Goal: Information Seeking & Learning: Learn about a topic

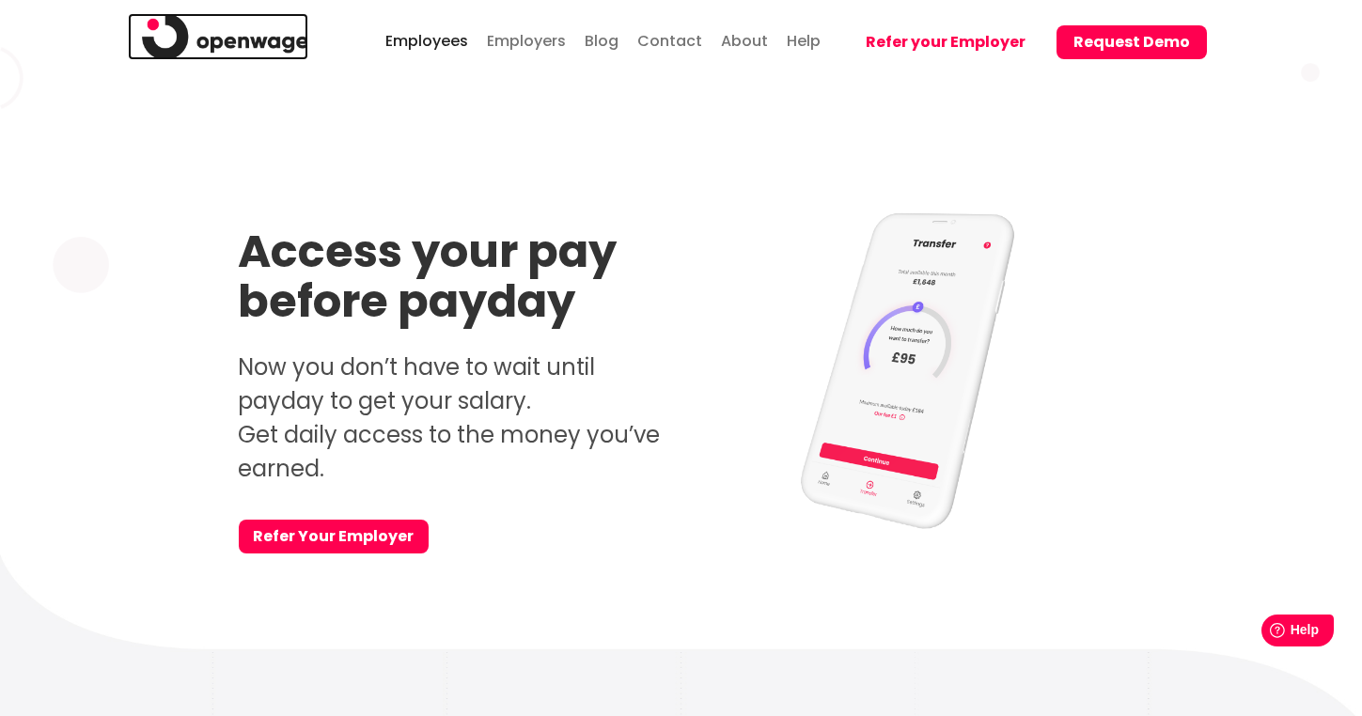
click at [300, 43] on img at bounding box center [225, 36] width 167 height 47
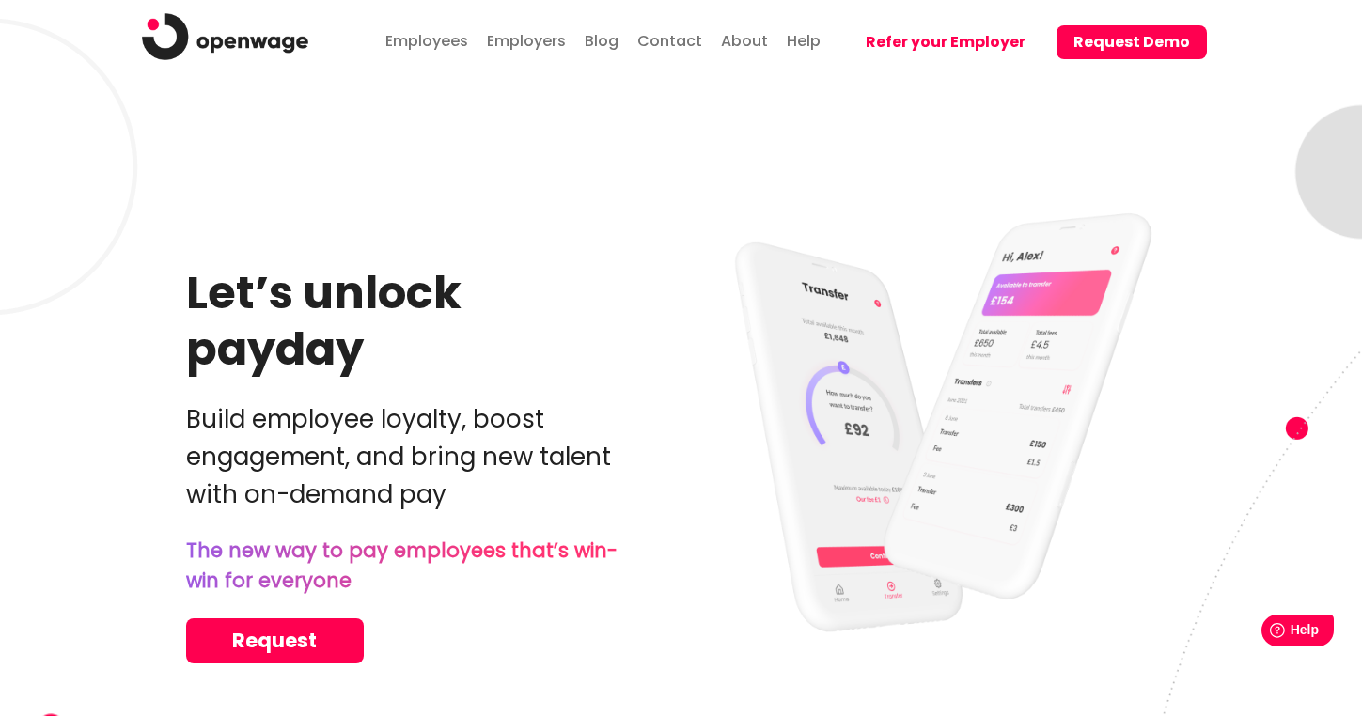
click at [316, 560] on p "The new way to pay employees that’s win-win for everyone" at bounding box center [403, 566] width 434 height 60
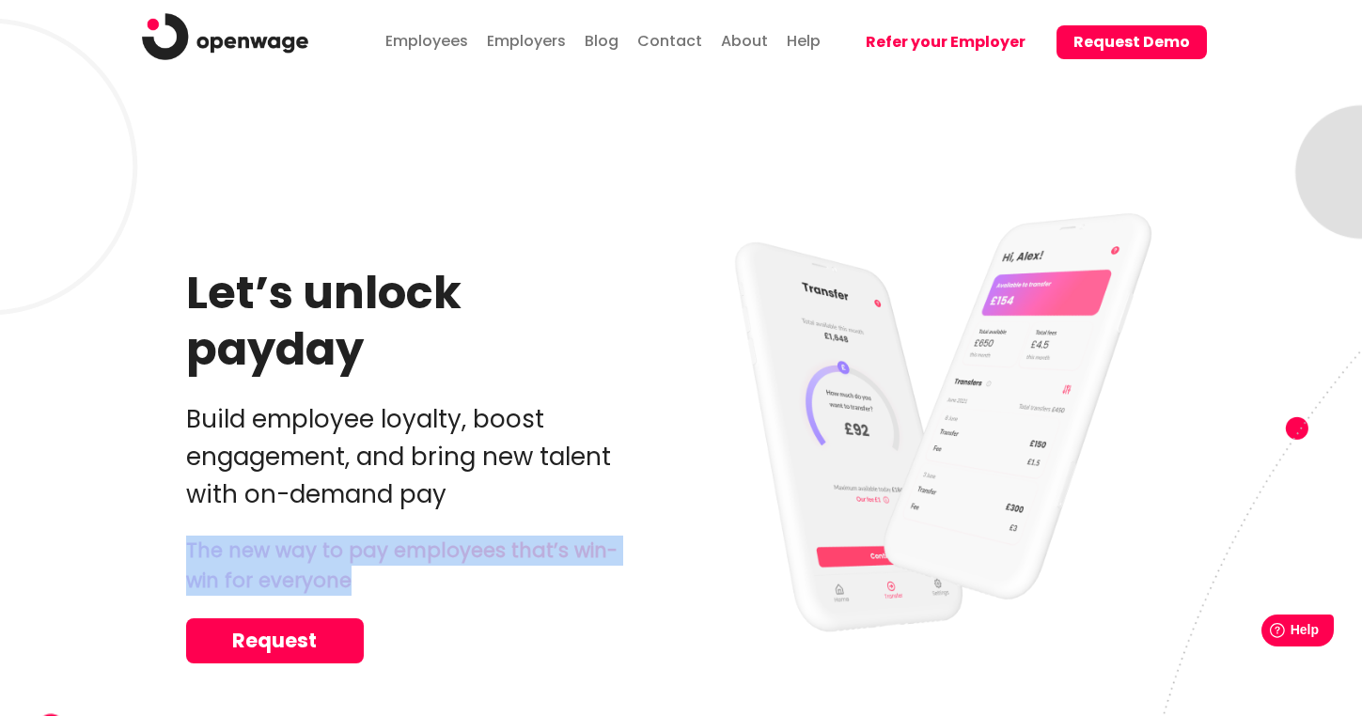
click at [316, 560] on p "The new way to pay employees that’s win-win for everyone" at bounding box center [403, 566] width 434 height 60
copy div "The new way to pay employees that’s win-win for everyone"
